Goal: Task Accomplishment & Management: Use online tool/utility

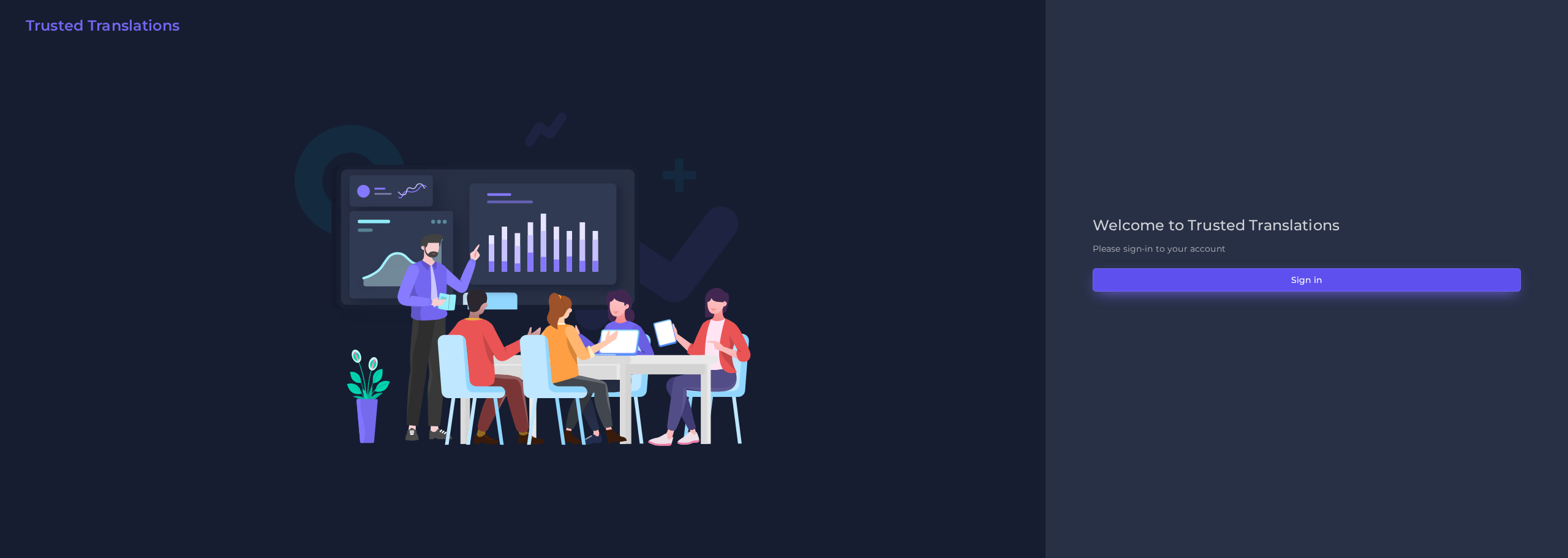
click at [1297, 281] on button "Sign in" at bounding box center [1307, 280] width 428 height 23
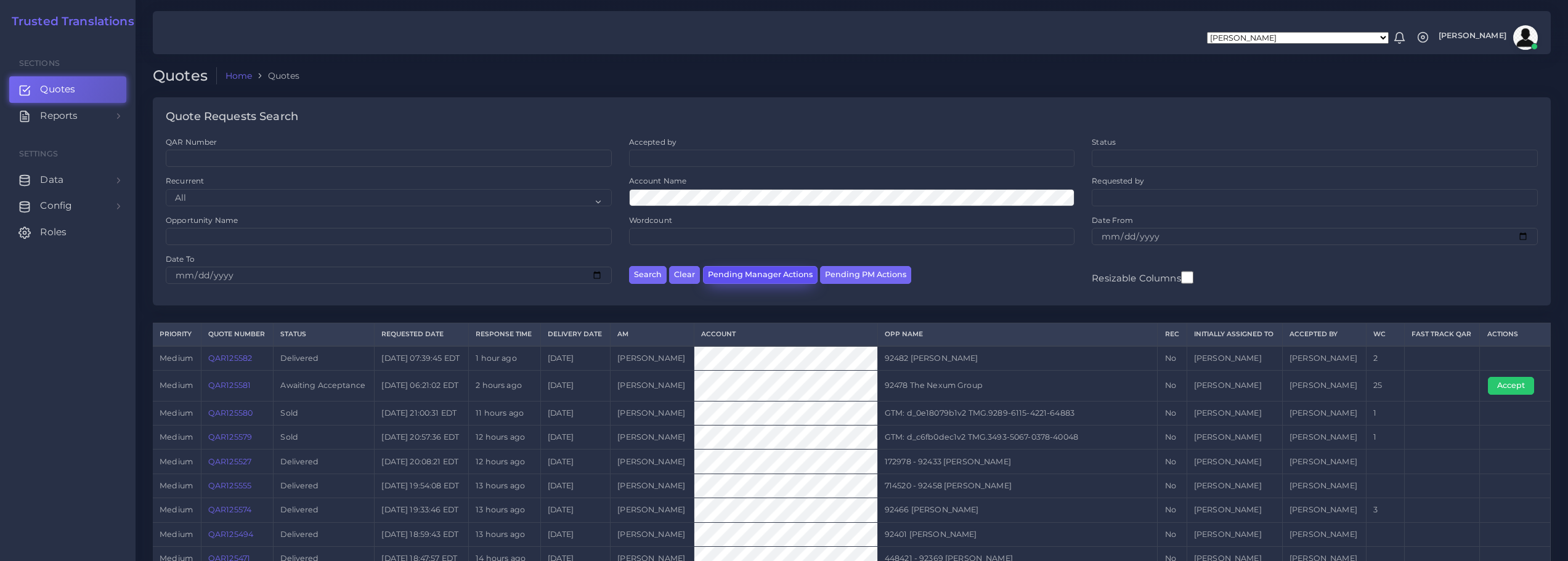
click at [749, 278] on button "Pending Manager Actions" at bounding box center [760, 275] width 115 height 18
select select "awaiting_manager_initial_review"
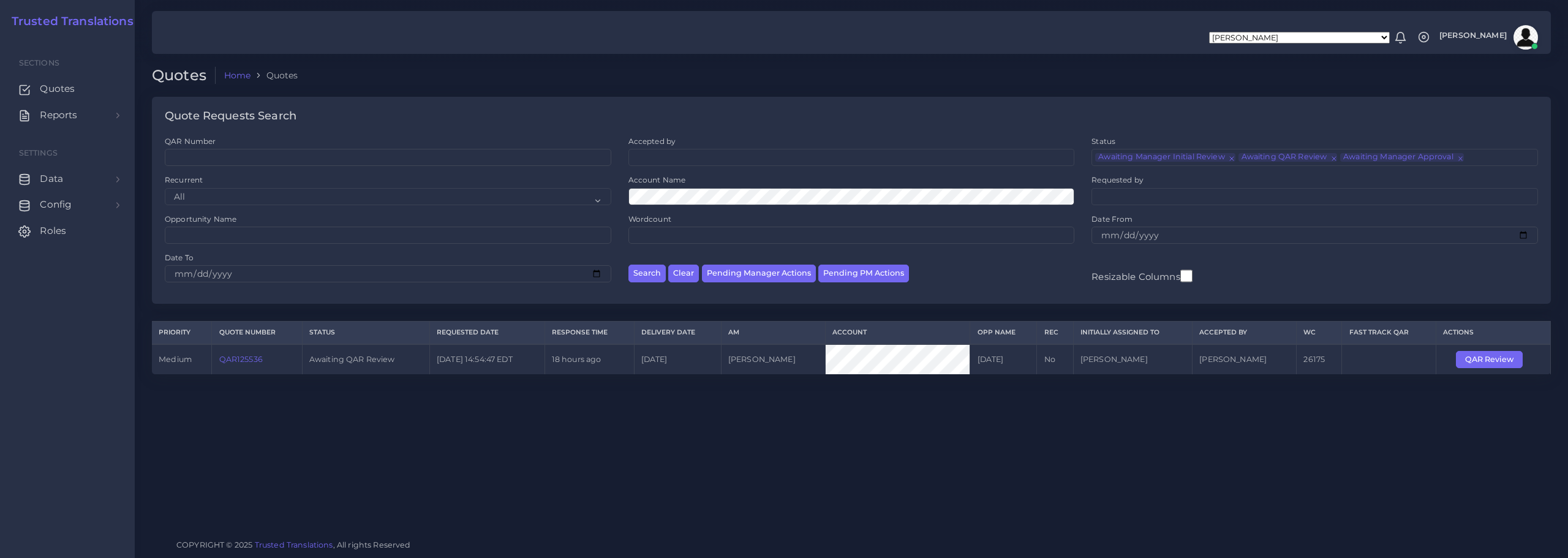
click at [241, 358] on link "QAR125536" at bounding box center [241, 359] width 43 height 10
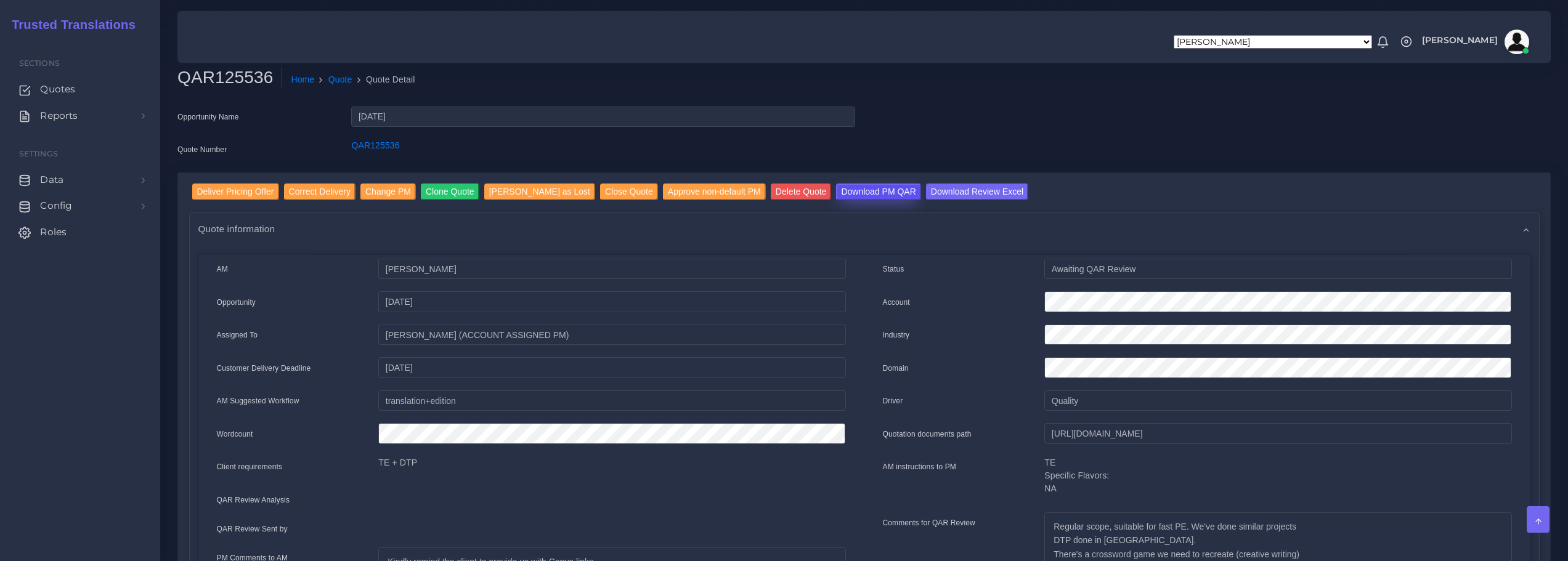
click at [841, 188] on input "Download PM QAR" at bounding box center [878, 192] width 85 height 16
click at [942, 189] on input "Download Review Excel" at bounding box center [977, 192] width 102 height 16
